Goal: Transaction & Acquisition: Purchase product/service

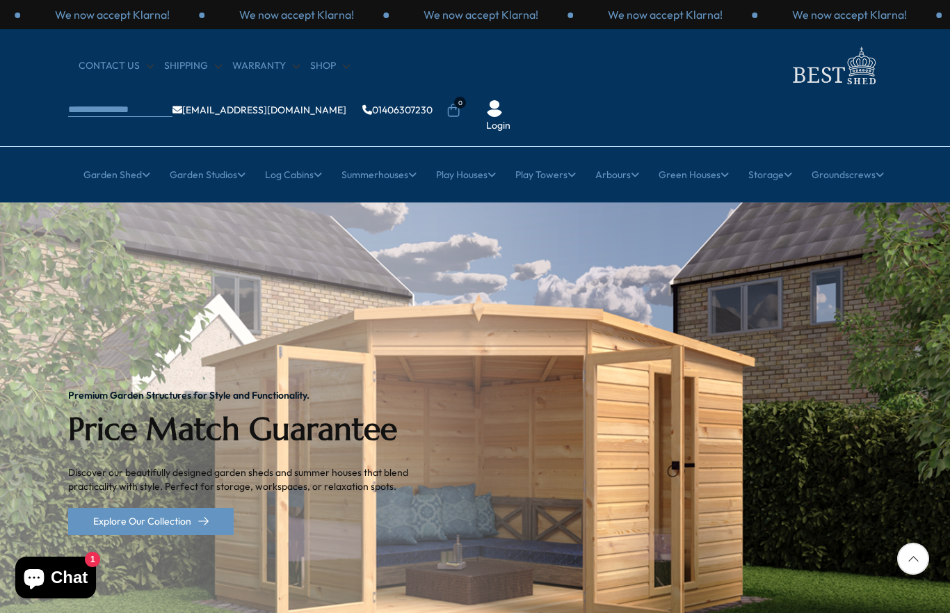
click at [551, 346] on link "8x6 Sheds" at bounding box center [568, 358] width 46 height 24
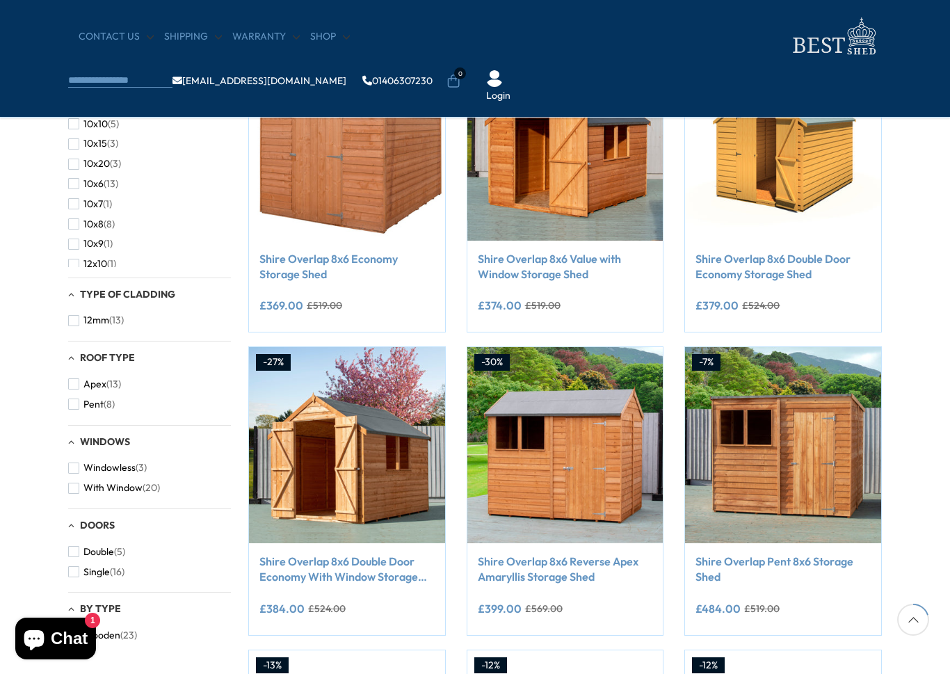
scroll to position [353, 0]
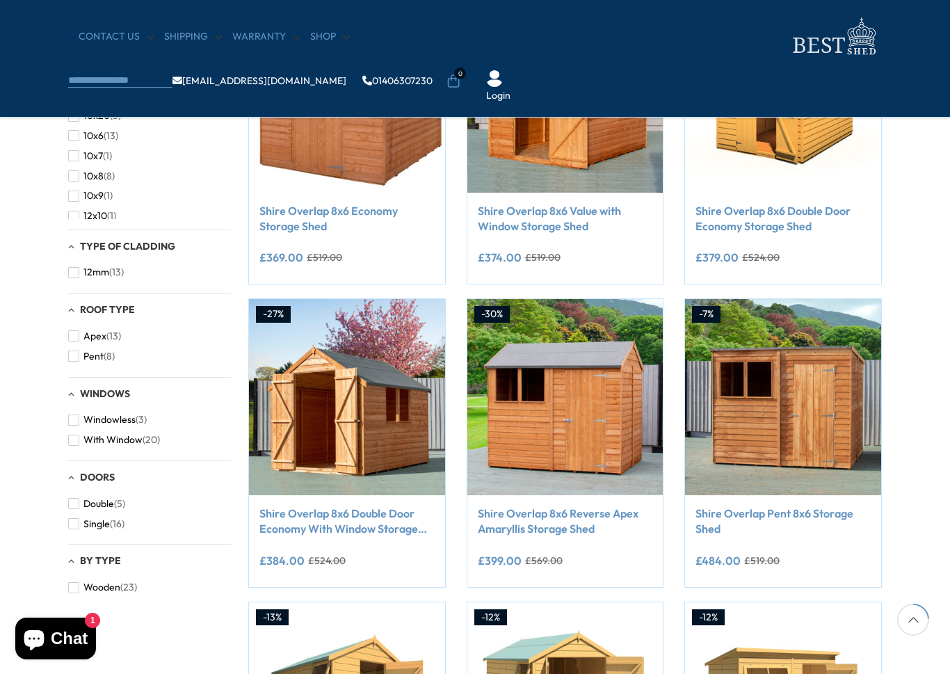
click at [545, 362] on img at bounding box center [565, 397] width 196 height 196
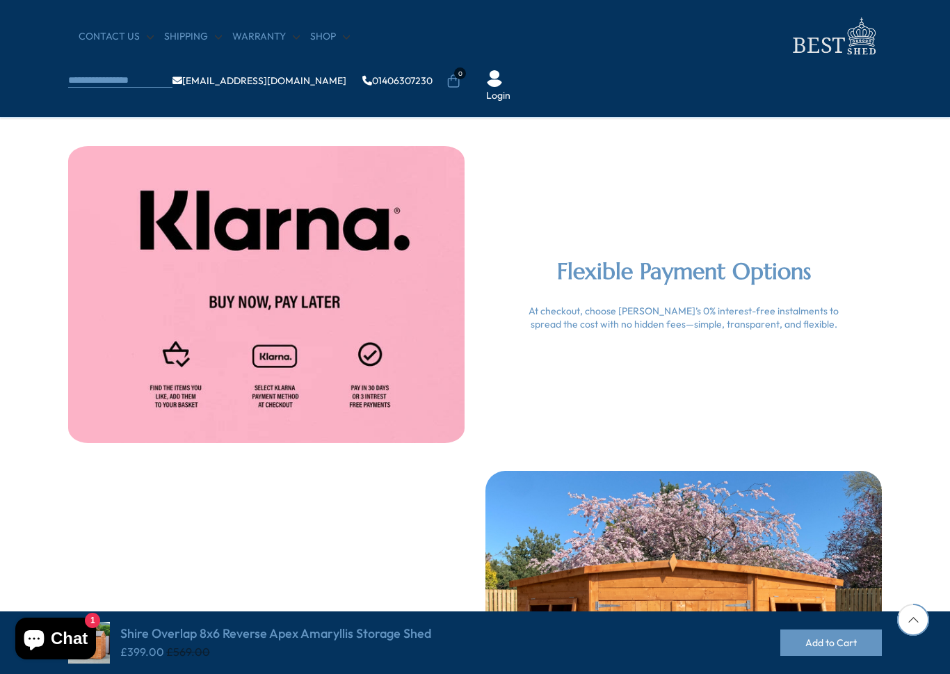
scroll to position [3063, 0]
